Goal: Transaction & Acquisition: Register for event/course

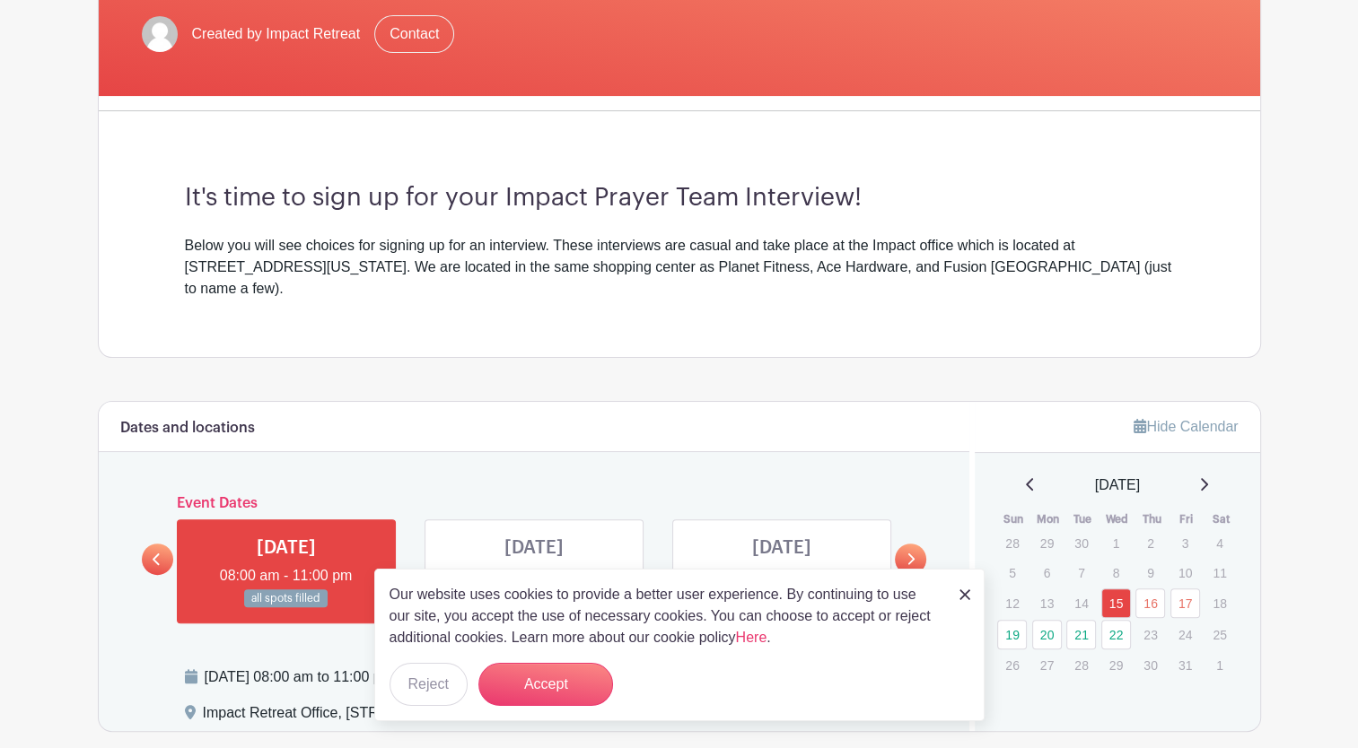
scroll to position [535, 0]
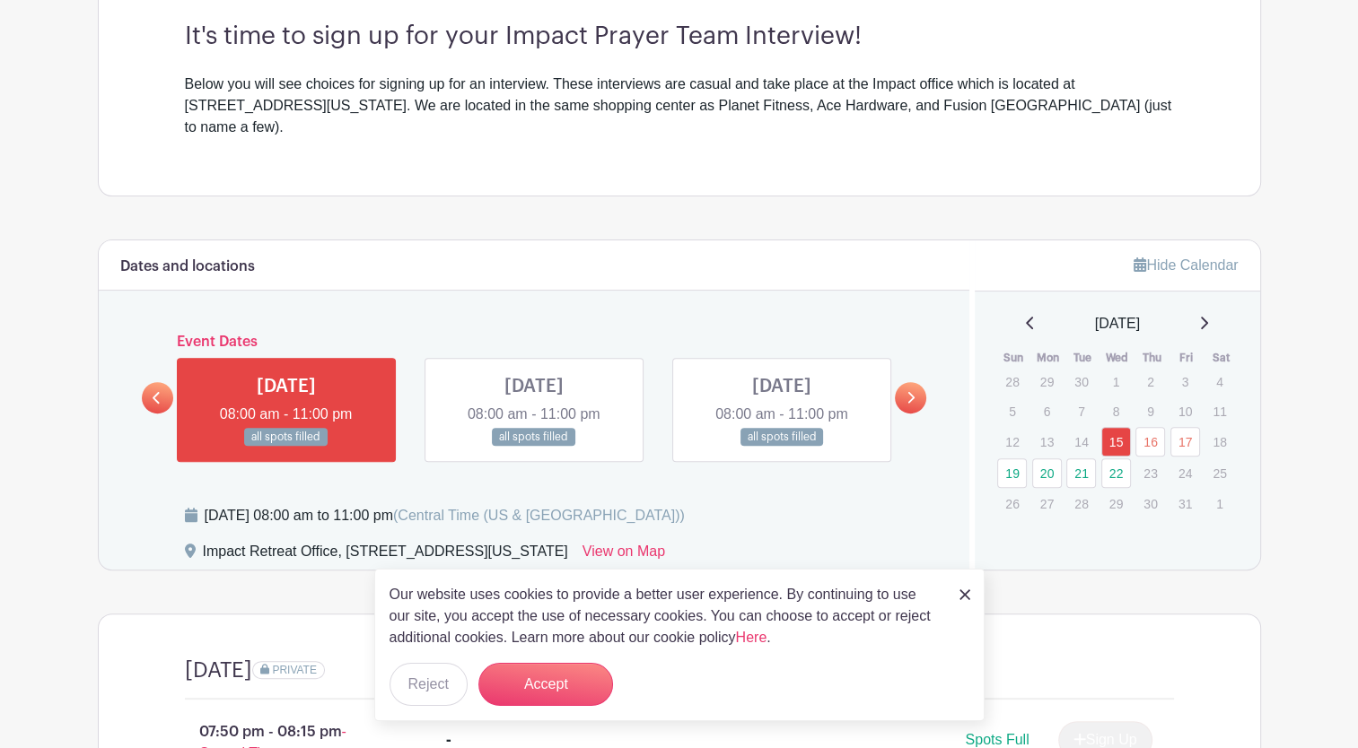
click at [918, 382] on link at bounding box center [910, 397] width 31 height 31
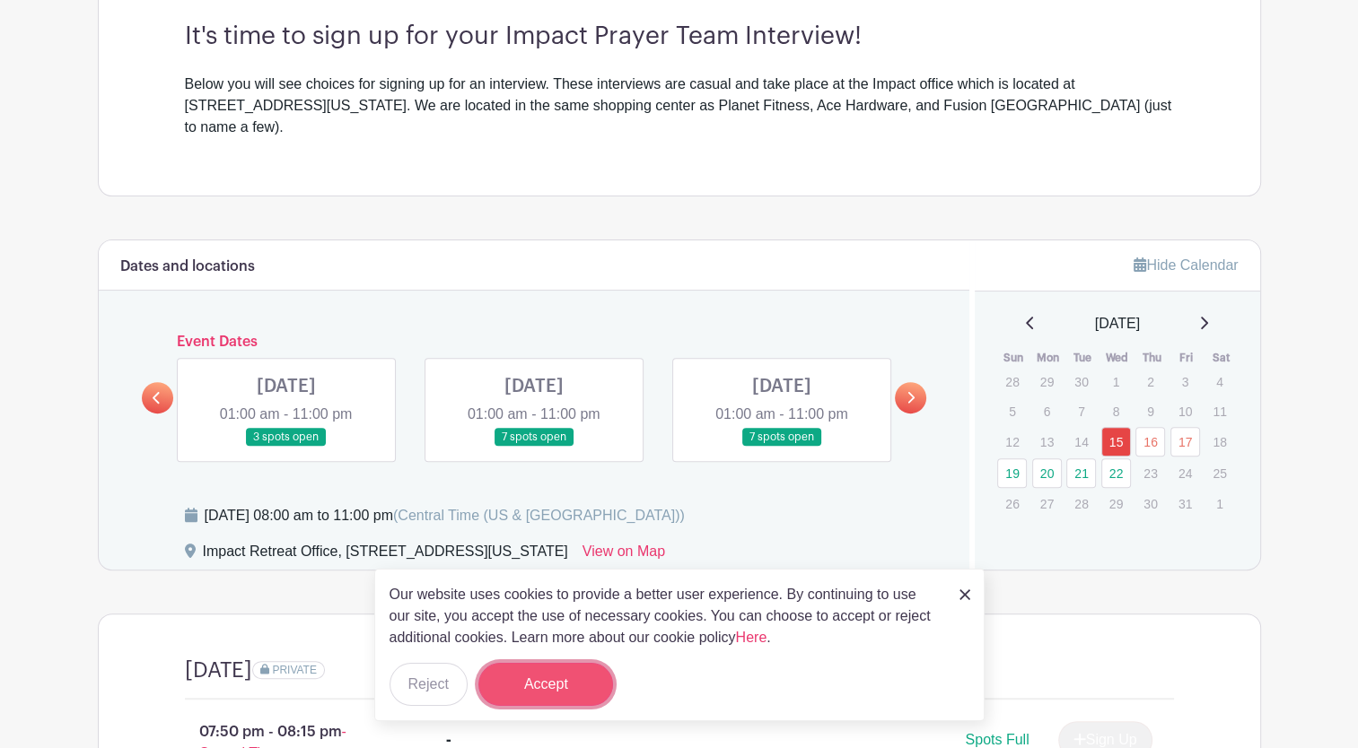
click at [591, 686] on button "Accept" at bounding box center [545, 684] width 135 height 43
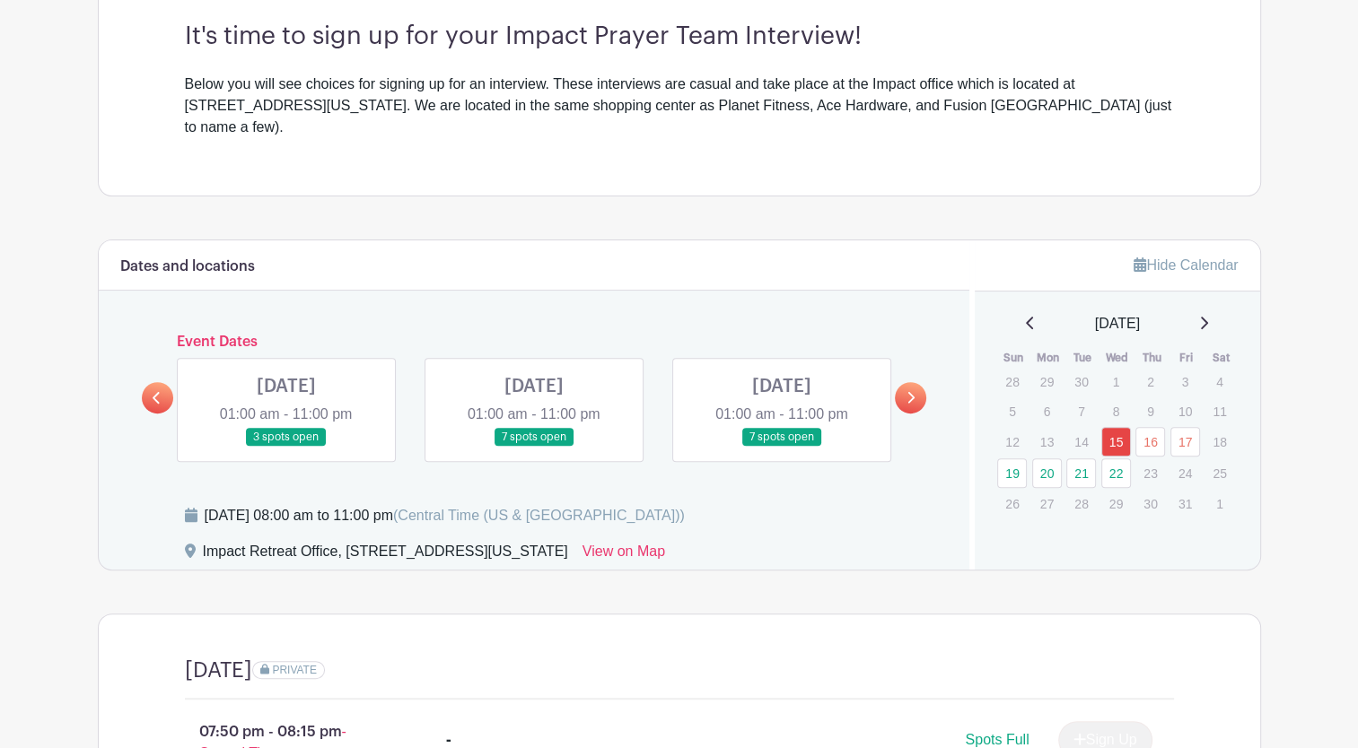
click at [782, 447] on link at bounding box center [782, 447] width 0 height 0
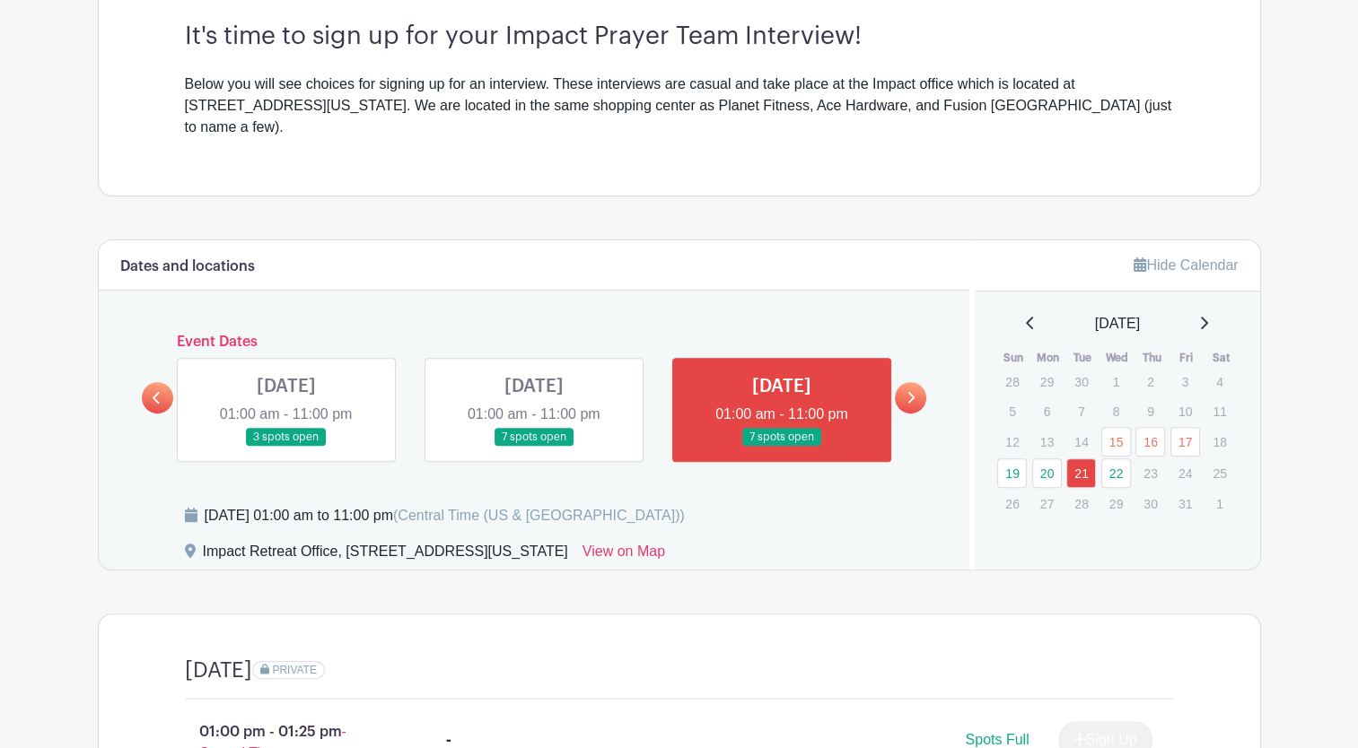
click at [782, 447] on link at bounding box center [782, 447] width 0 height 0
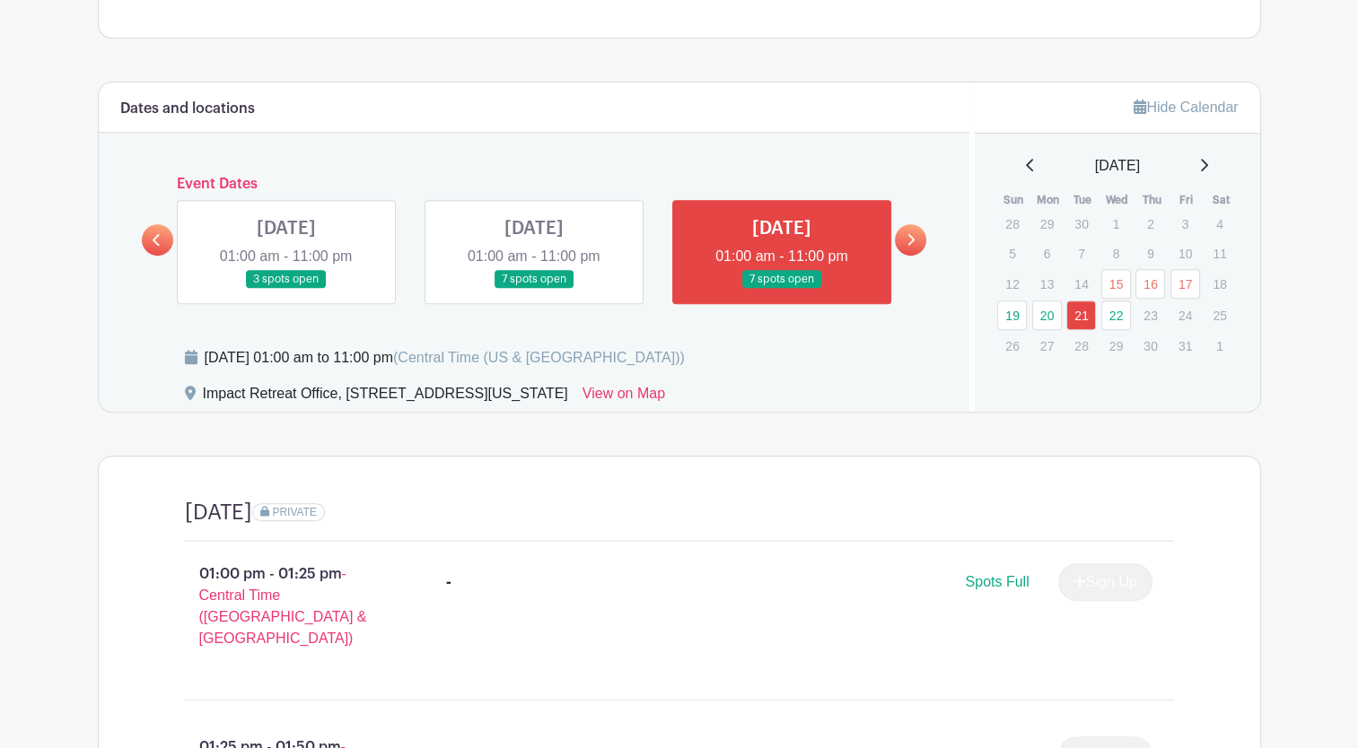
scroll to position [691, 0]
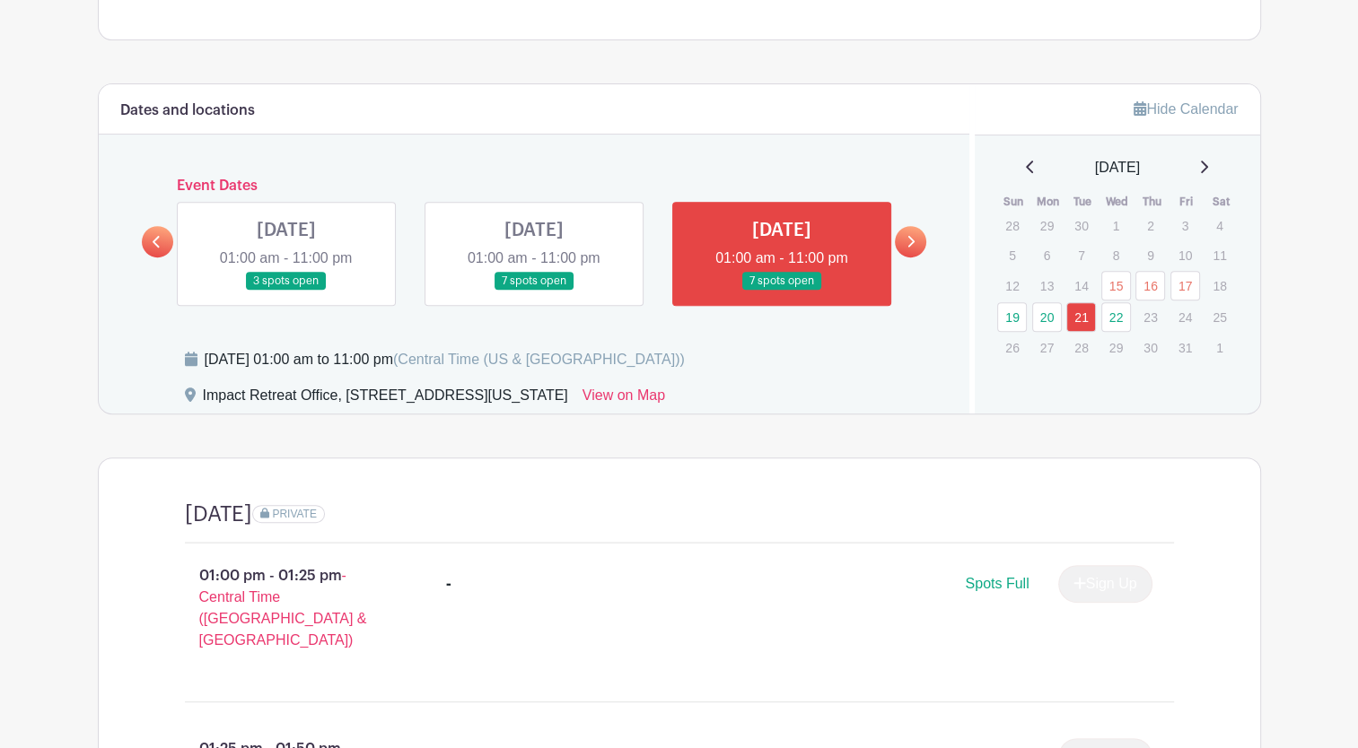
click at [782, 291] on link at bounding box center [782, 291] width 0 height 0
click at [534, 291] on link at bounding box center [534, 291] width 0 height 0
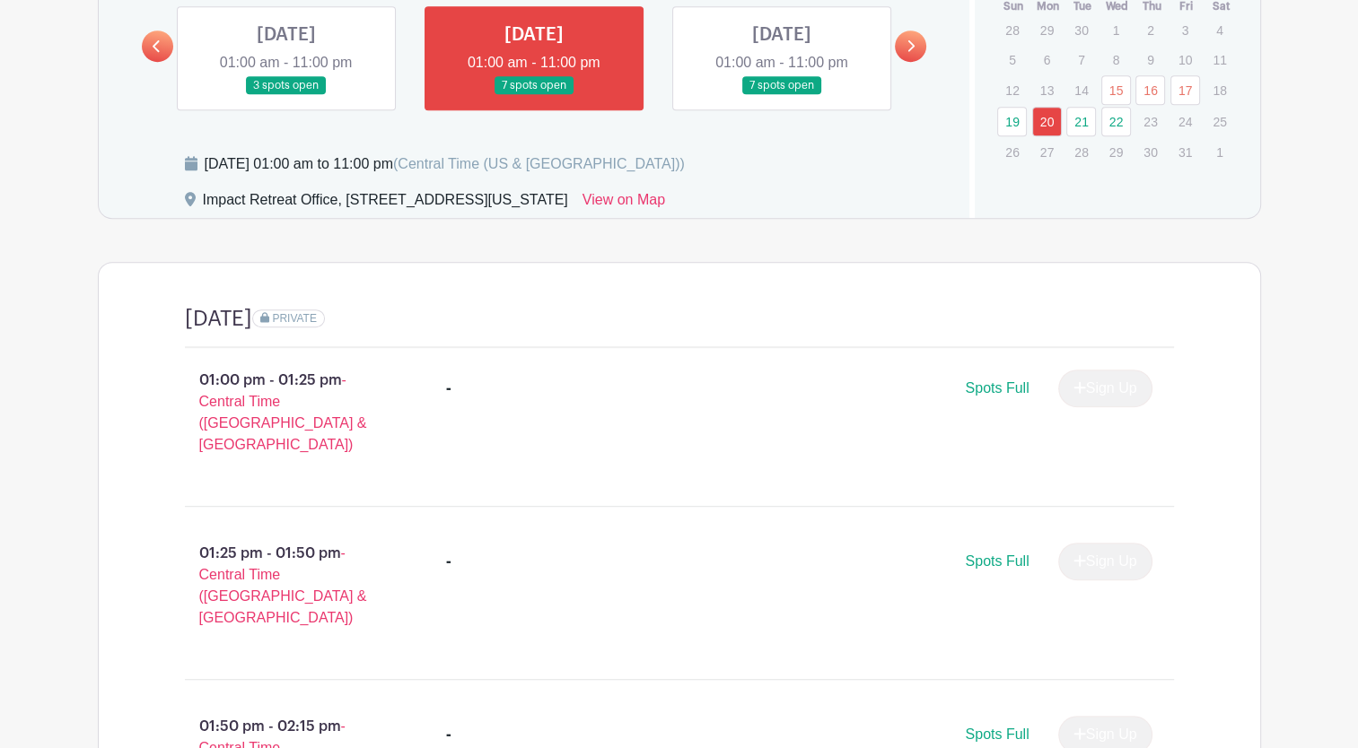
scroll to position [888, 0]
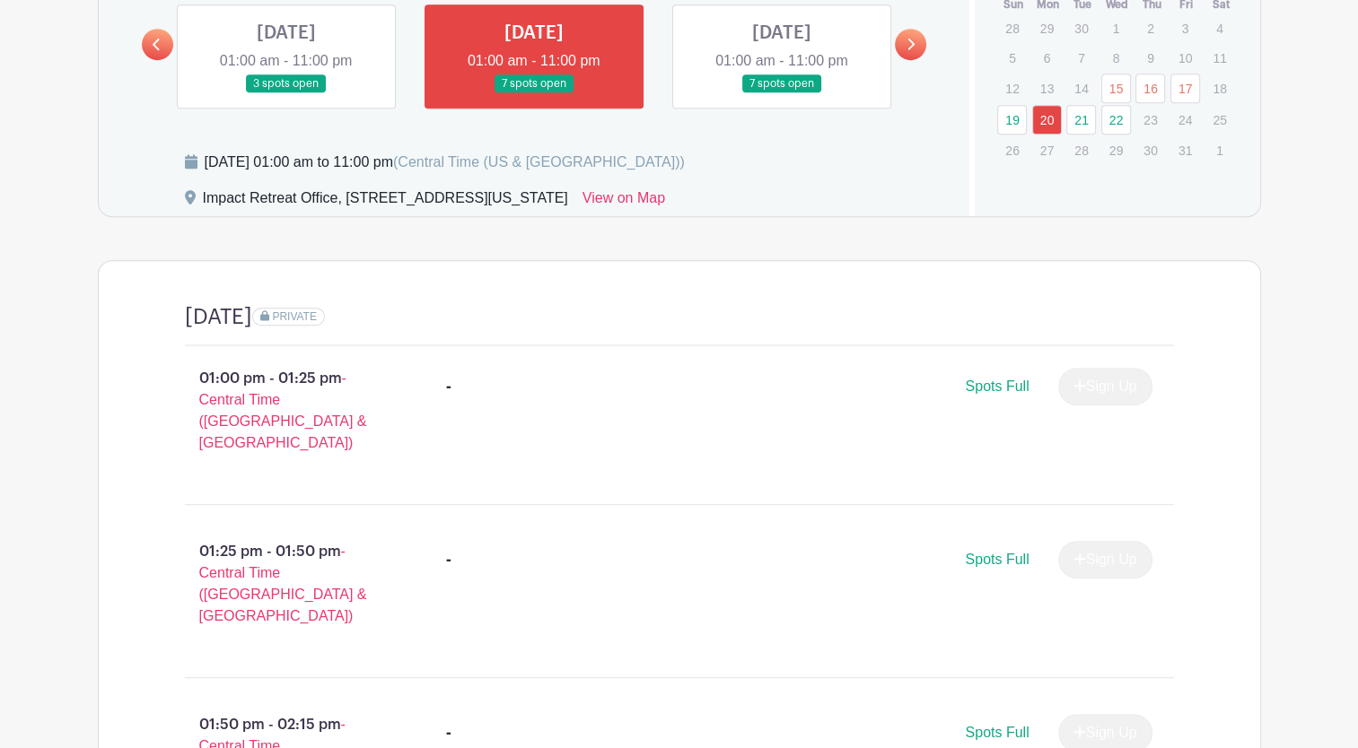
click at [782, 93] on link at bounding box center [782, 93] width 0 height 0
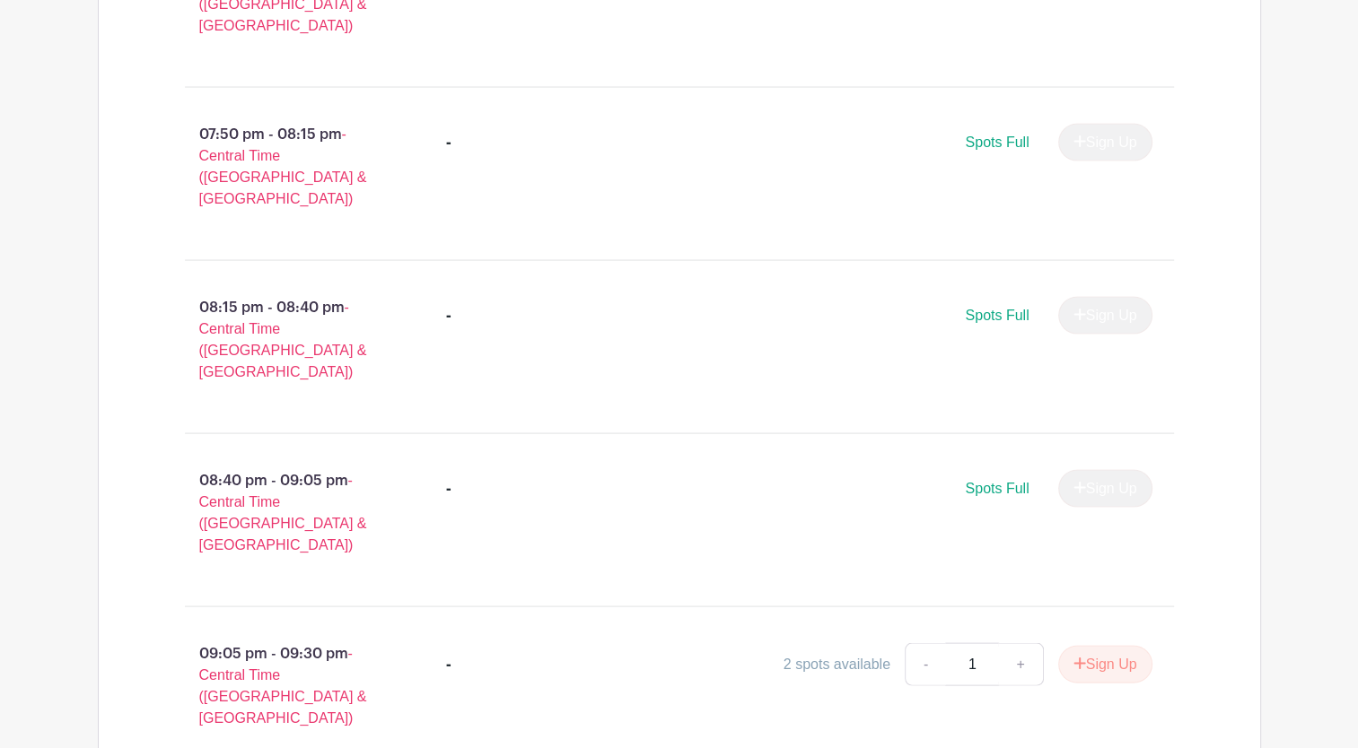
scroll to position [3564, 0]
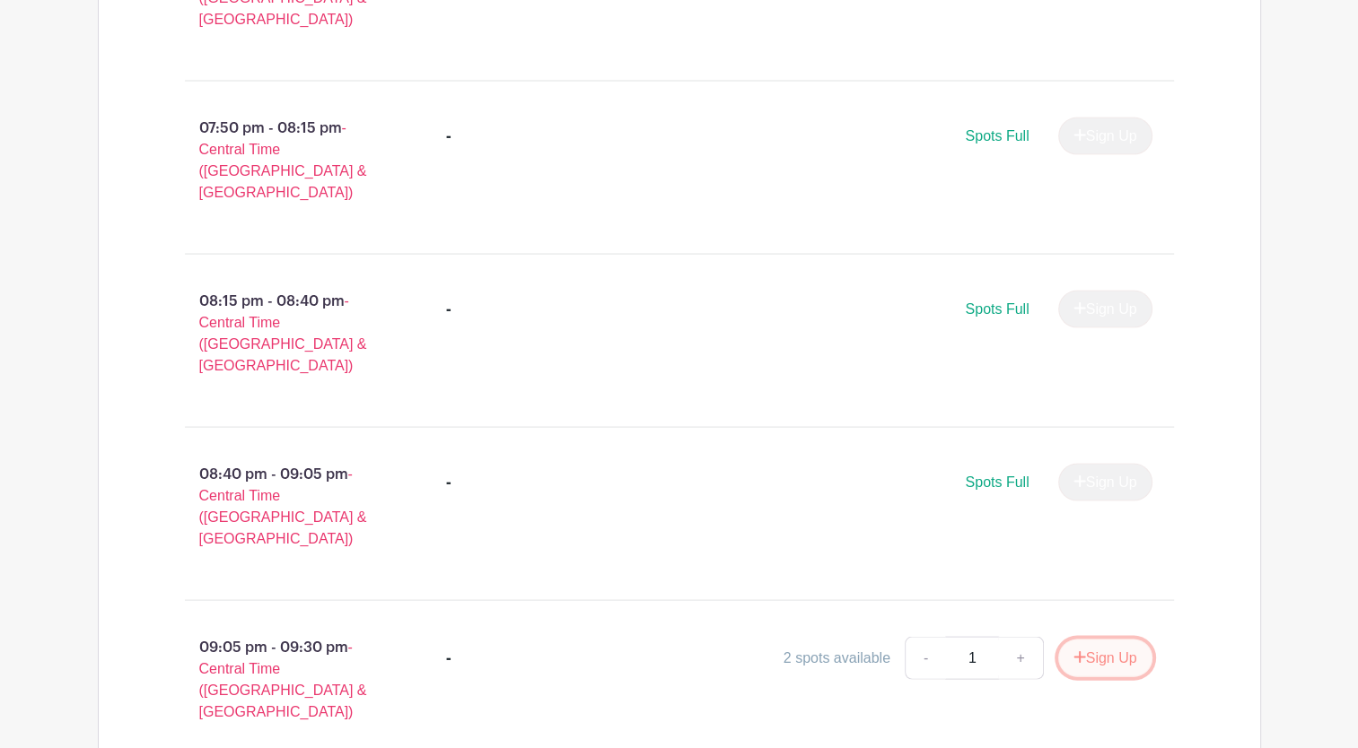
click at [1079, 651] on icon "submit" at bounding box center [1079, 658] width 13 height 14
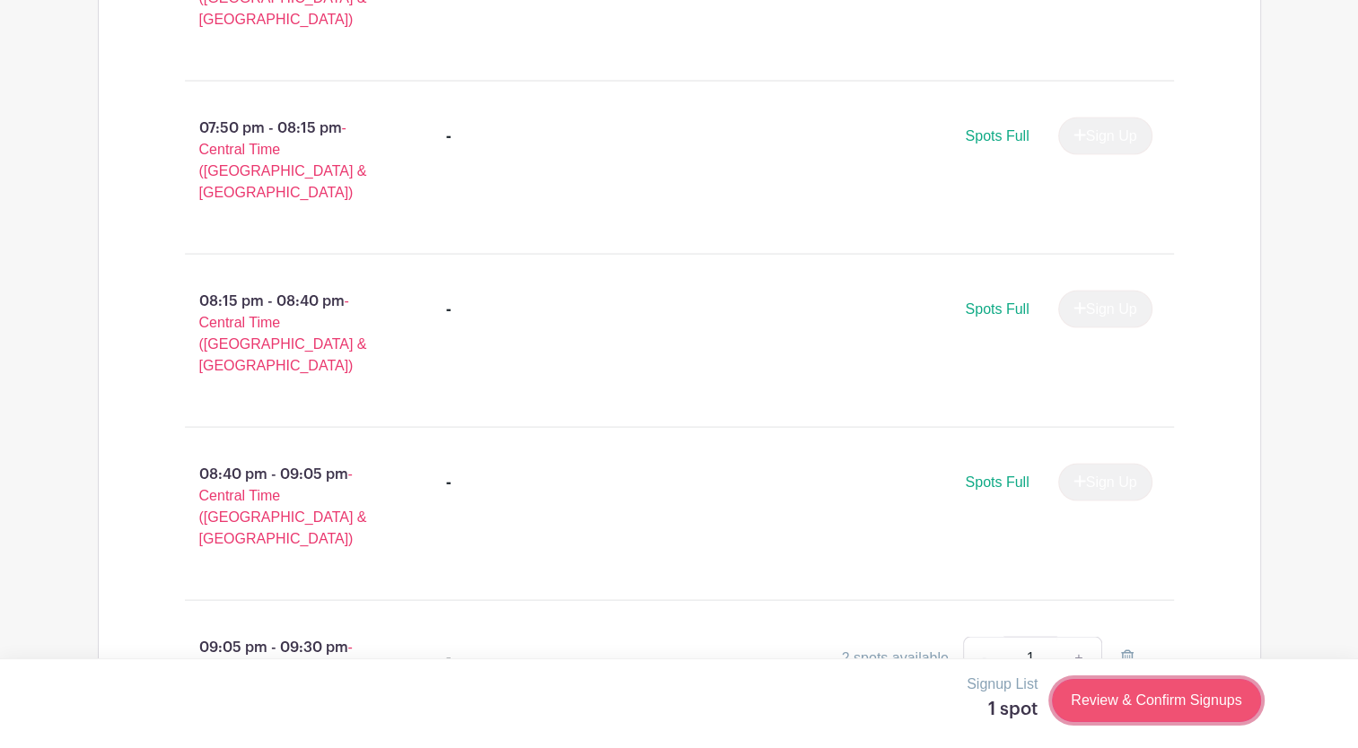
click at [1125, 701] on link "Review & Confirm Signups" at bounding box center [1156, 700] width 208 height 43
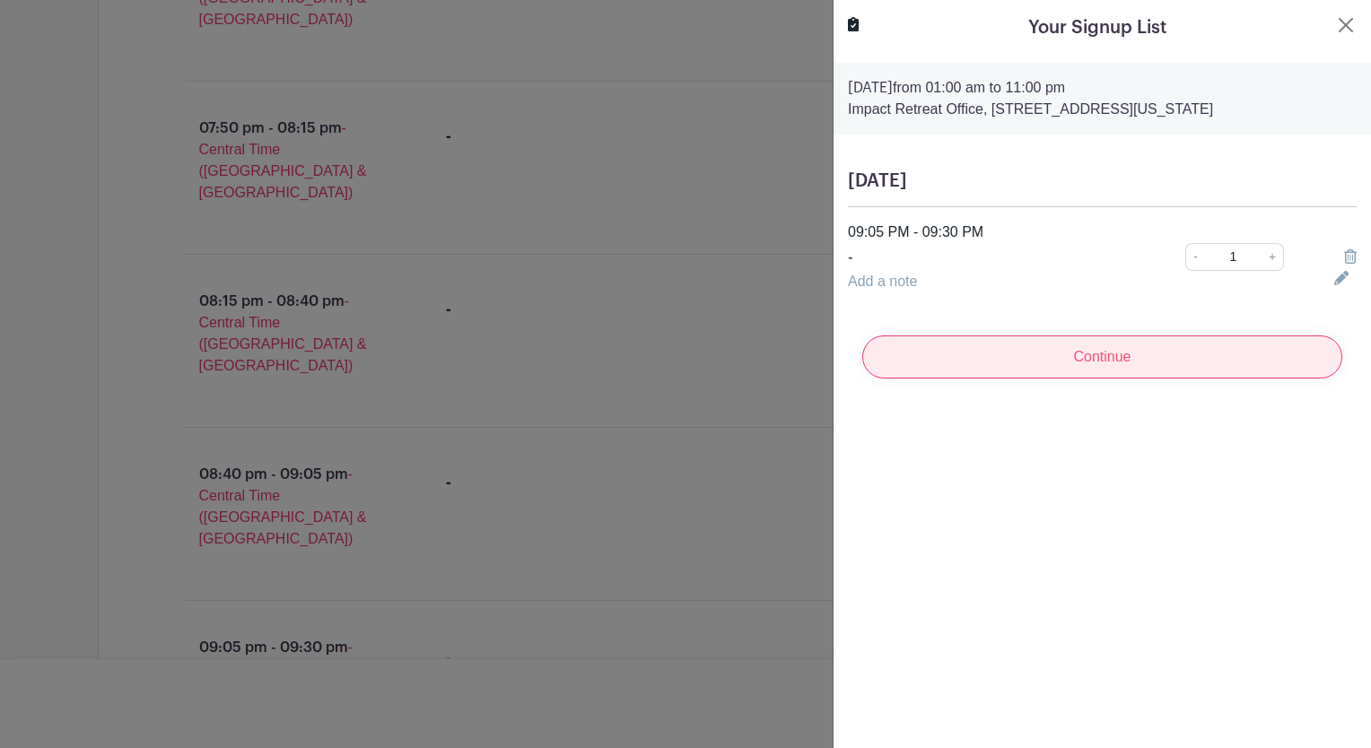
click at [1052, 373] on input "Continue" at bounding box center [1102, 357] width 480 height 43
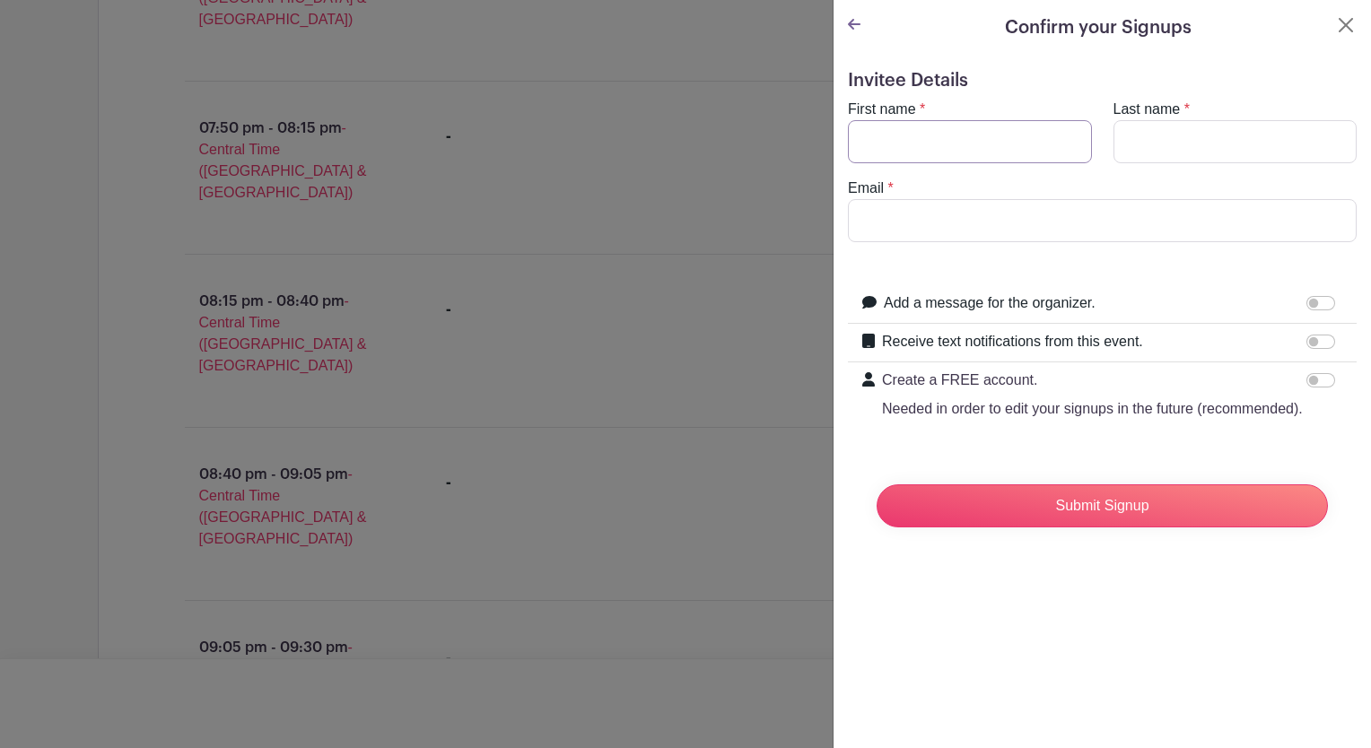
click at [1040, 139] on input "First name" at bounding box center [970, 141] width 244 height 43
type input "[PERSON_NAME]"
type input "[EMAIL_ADDRESS][DOMAIN_NAME]"
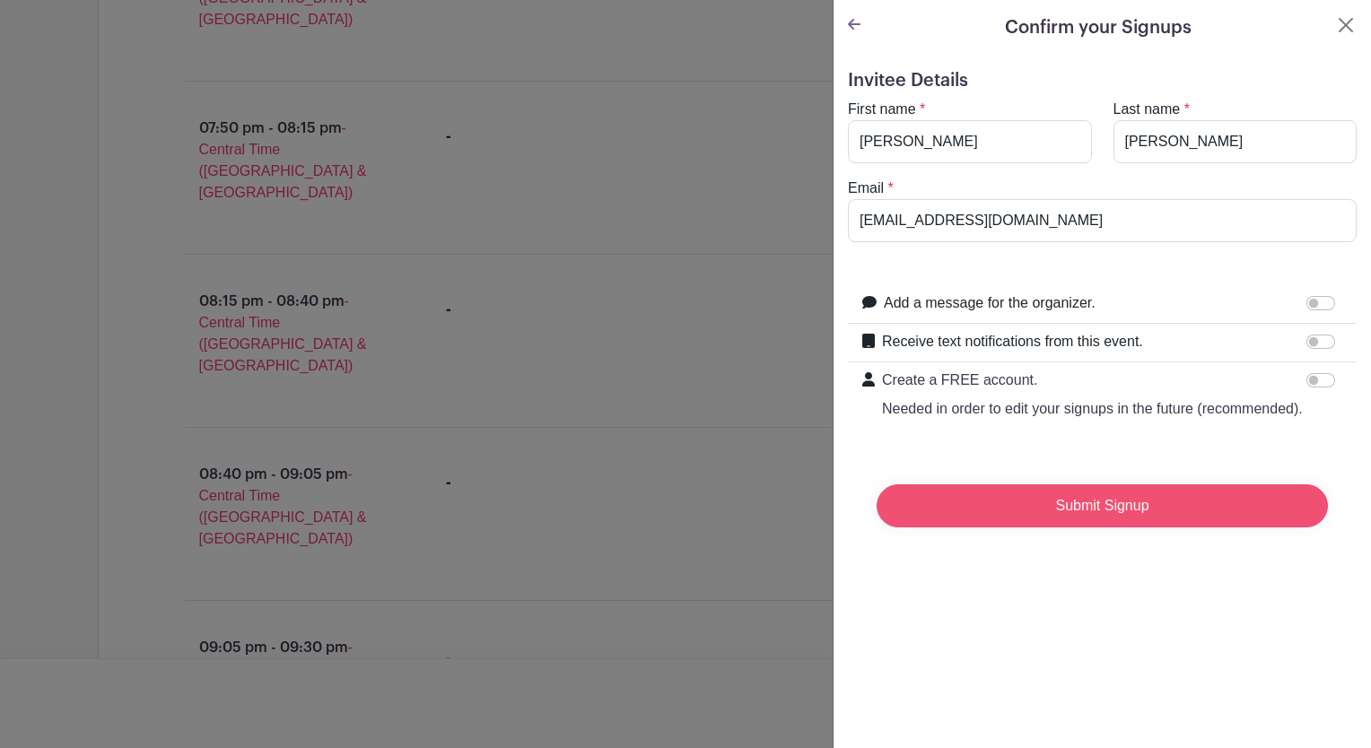
click at [1195, 508] on input "Submit Signup" at bounding box center [1102, 506] width 451 height 43
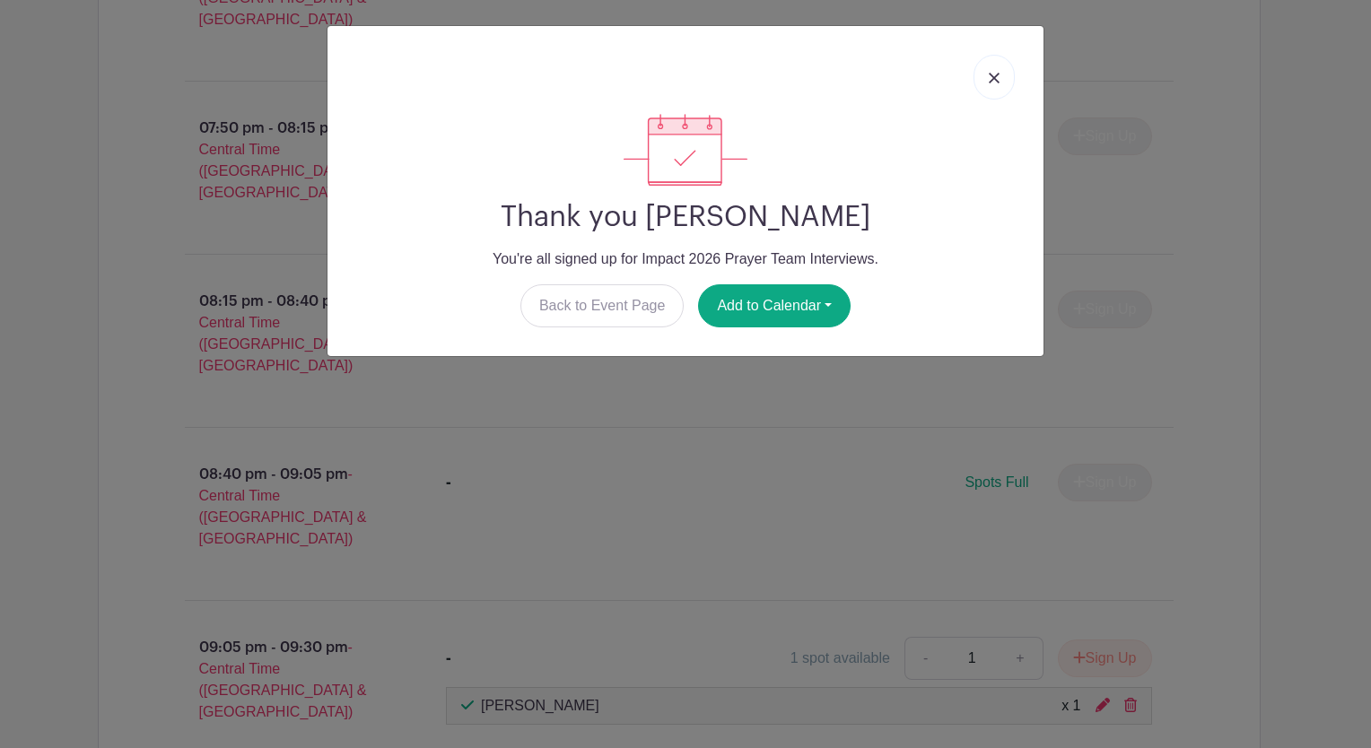
click at [987, 89] on link at bounding box center [994, 77] width 41 height 45
